Goal: Information Seeking & Learning: Learn about a topic

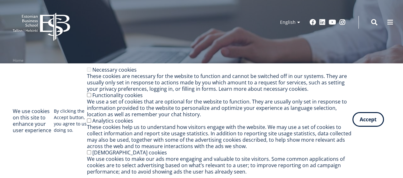
click at [365, 117] on button "Accept" at bounding box center [368, 119] width 32 height 15
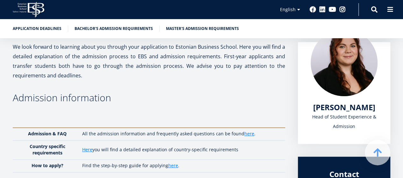
scroll to position [104, 0]
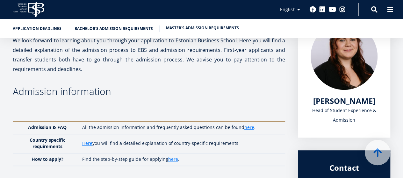
click at [203, 26] on link "Master's admission requirements" at bounding box center [202, 28] width 73 height 6
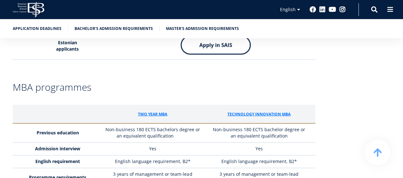
scroll to position [1720, 0]
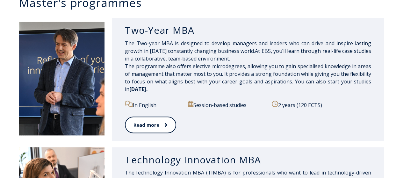
scroll to position [329, 0]
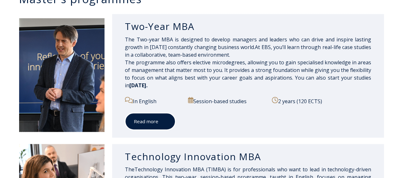
click at [151, 125] on link "Read more" at bounding box center [150, 122] width 51 height 18
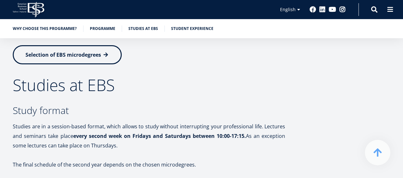
scroll to position [1115, 0]
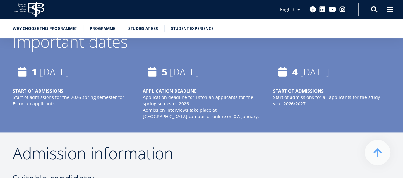
scroll to position [1497, 0]
